Goal: Information Seeking & Learning: Find specific fact

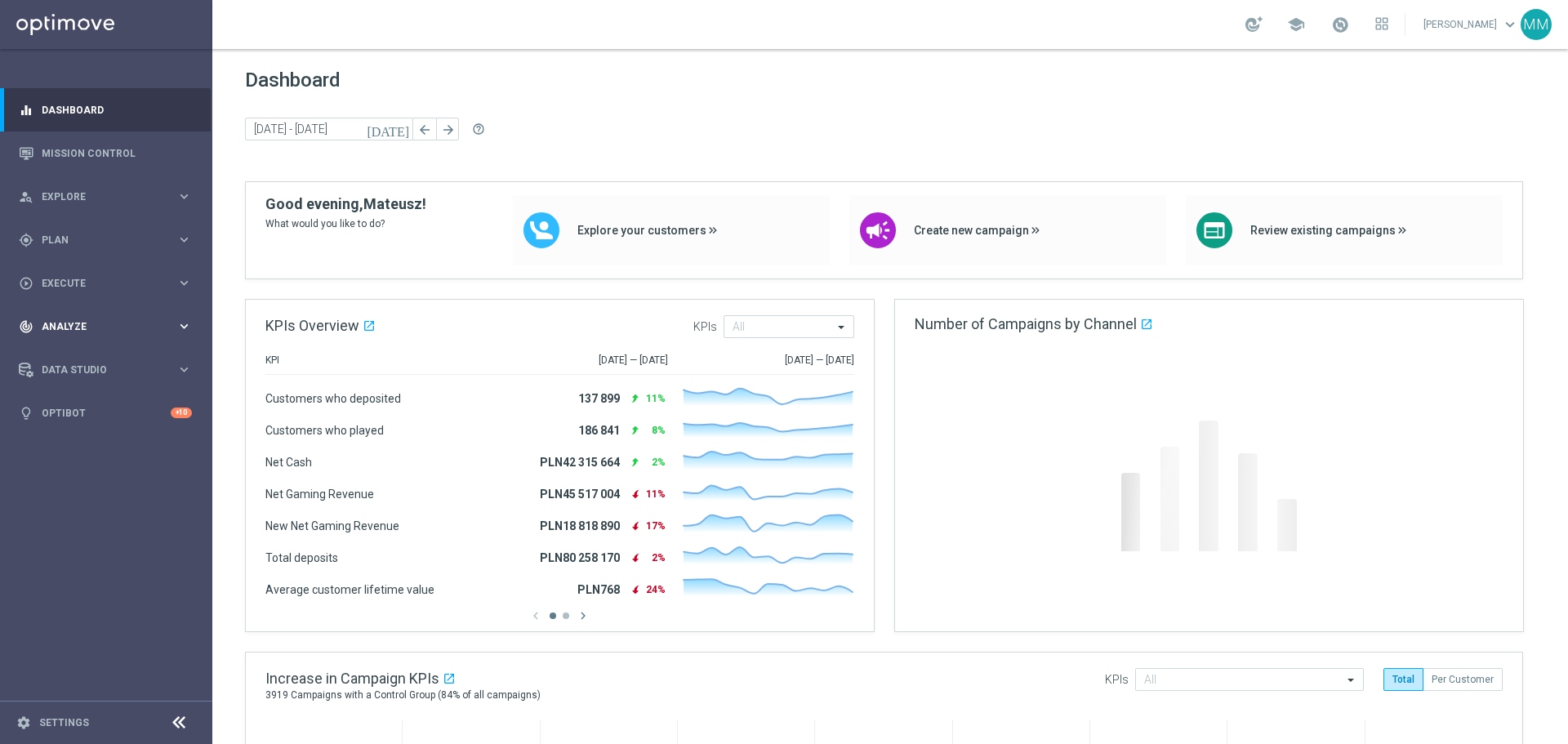
click at [134, 336] on div "track_changes Analyze keyboard_arrow_right" at bounding box center [105, 326] width 211 height 44
click at [123, 364] on link "Customer 360" at bounding box center [106, 361] width 127 height 13
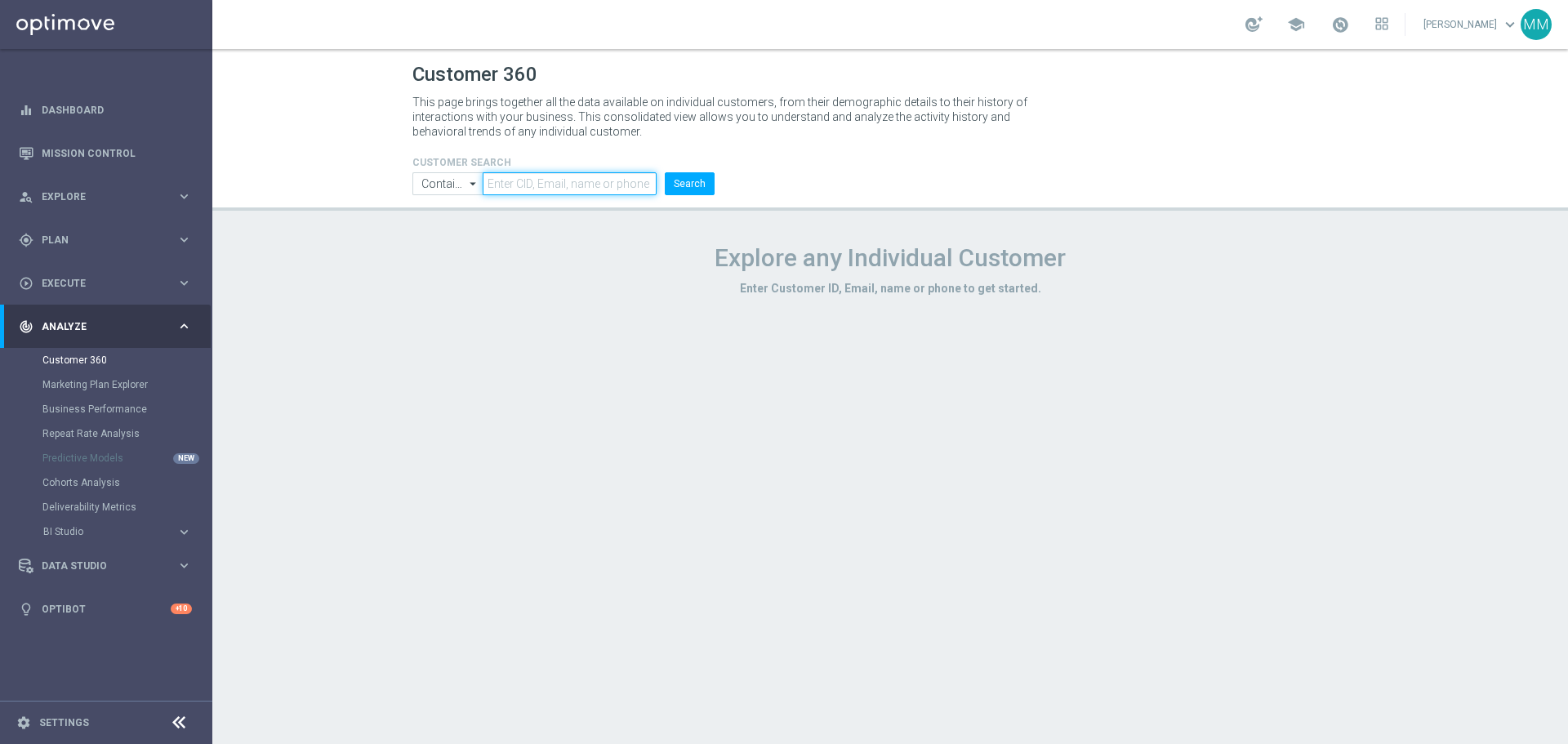
click at [571, 182] on input "text" at bounding box center [570, 183] width 174 height 23
paste input "1398451"
type input "1398451"
click at [699, 182] on button "Search" at bounding box center [689, 183] width 50 height 23
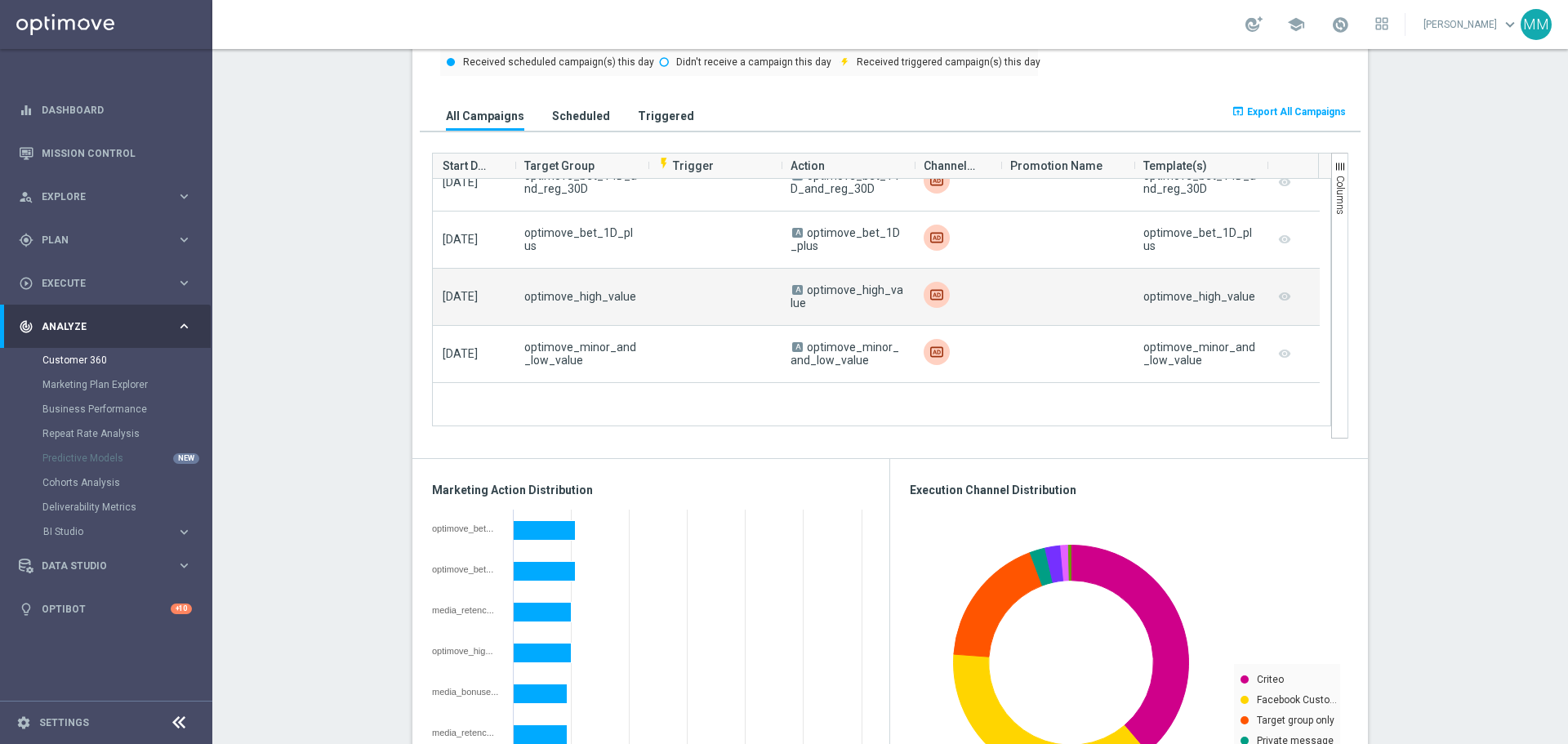
scroll to position [1716, 0]
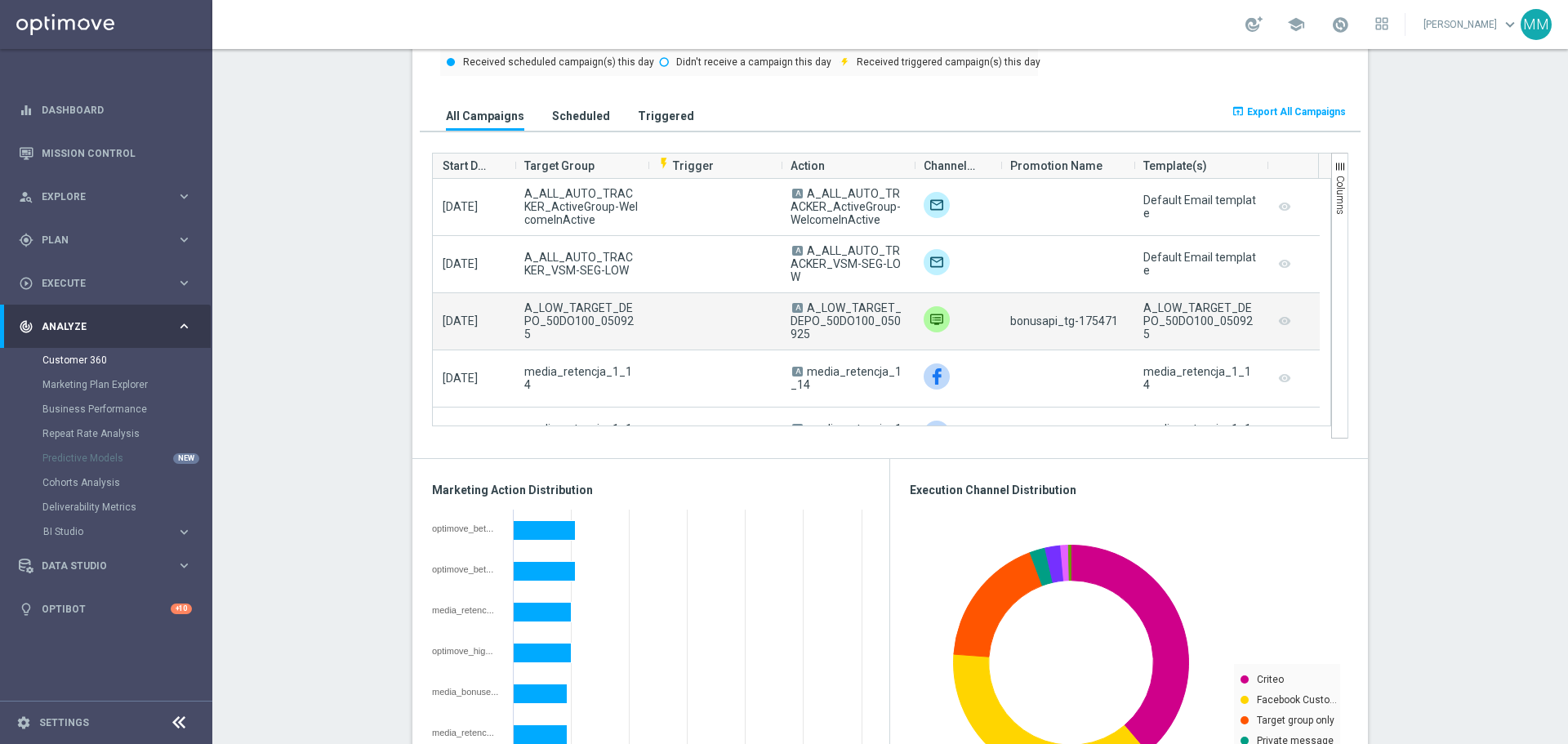
click at [1083, 324] on span "bonusapi_tg-175471" at bounding box center [1063, 321] width 108 height 13
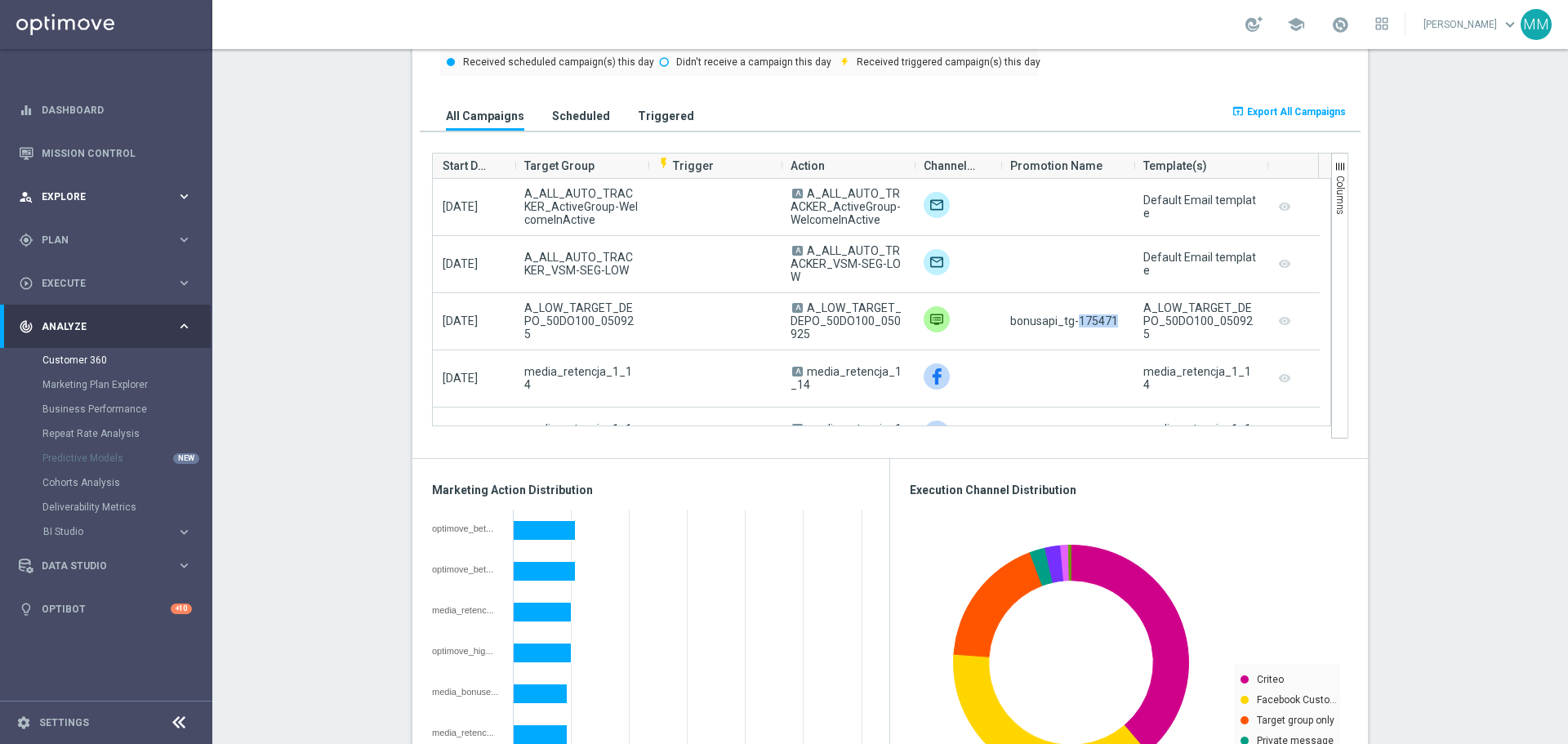
copy span "175471"
